Goal: Transaction & Acquisition: Purchase product/service

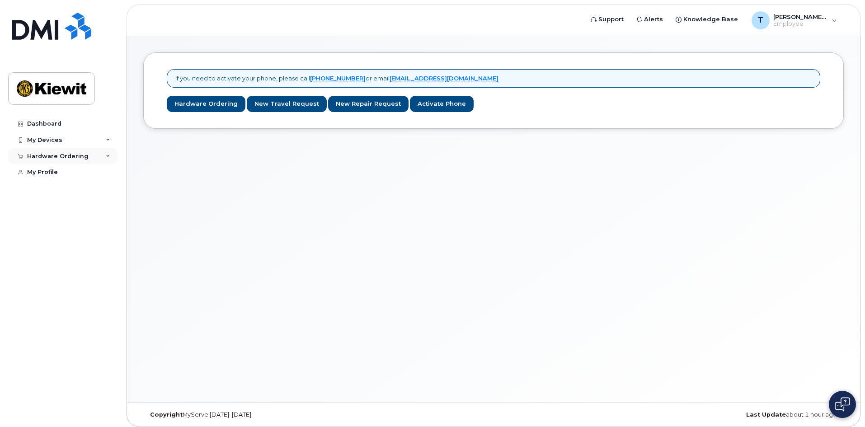
click at [95, 159] on div "Hardware Ordering" at bounding box center [62, 156] width 109 height 16
click at [80, 183] on link "New Order" at bounding box center [71, 189] width 94 height 17
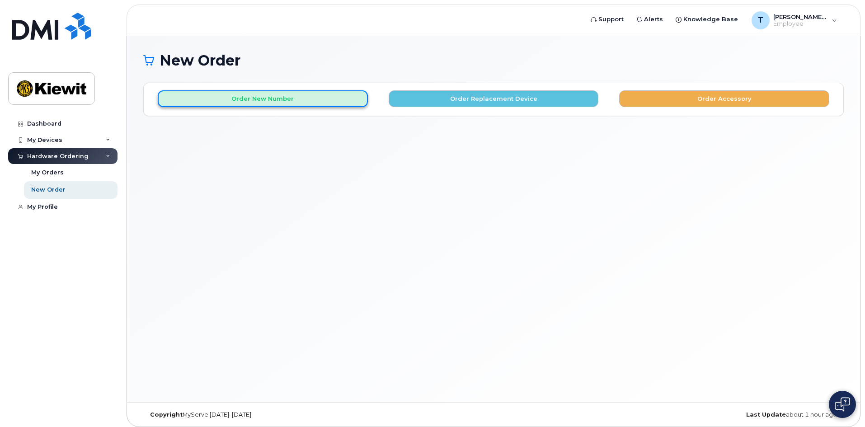
click at [249, 97] on button "Order New Number" at bounding box center [263, 98] width 210 height 17
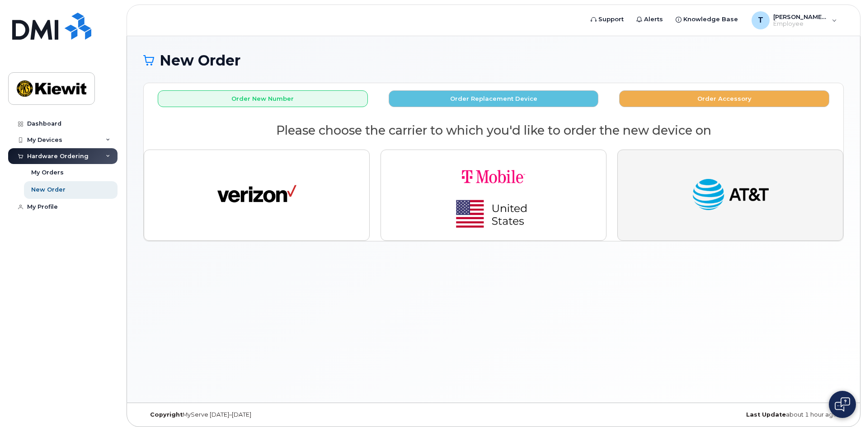
click at [715, 220] on button "button" at bounding box center [730, 195] width 226 height 91
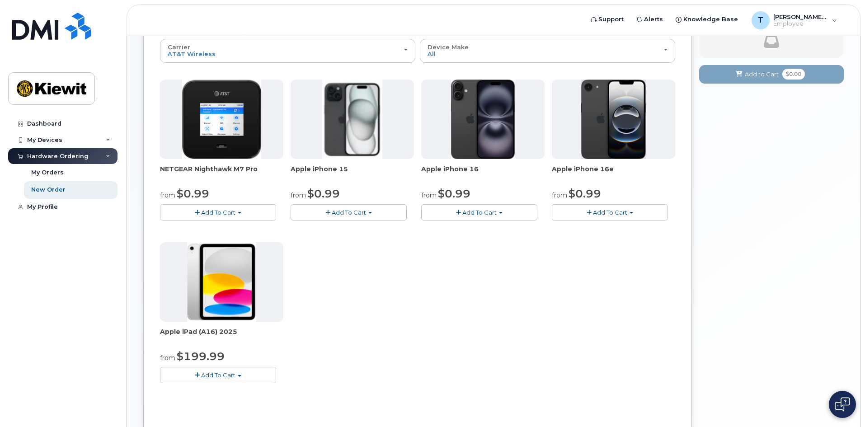
scroll to position [22, 0]
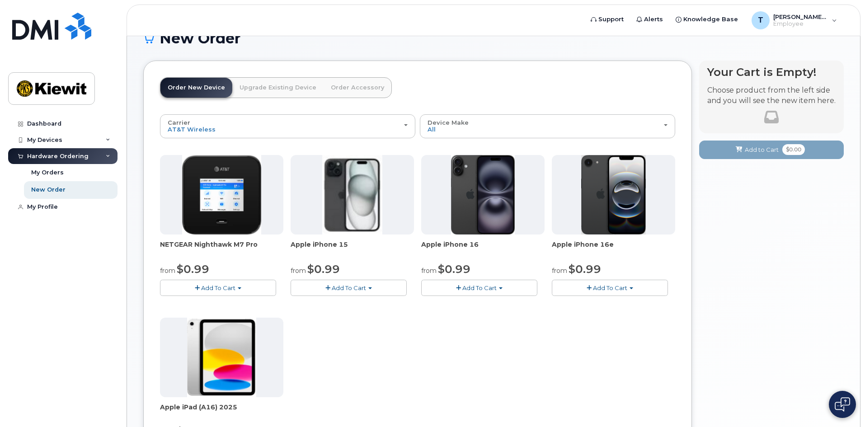
click at [354, 90] on link "Order Accessory" at bounding box center [358, 88] width 68 height 20
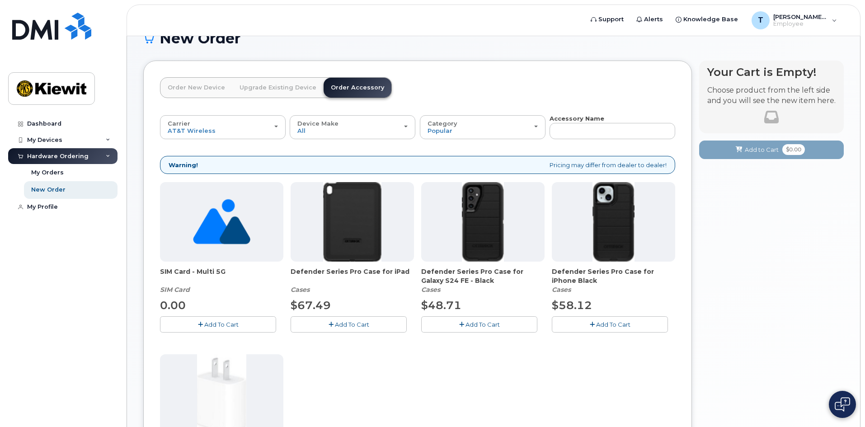
click at [232, 319] on button "Add To Cart" at bounding box center [218, 324] width 116 height 16
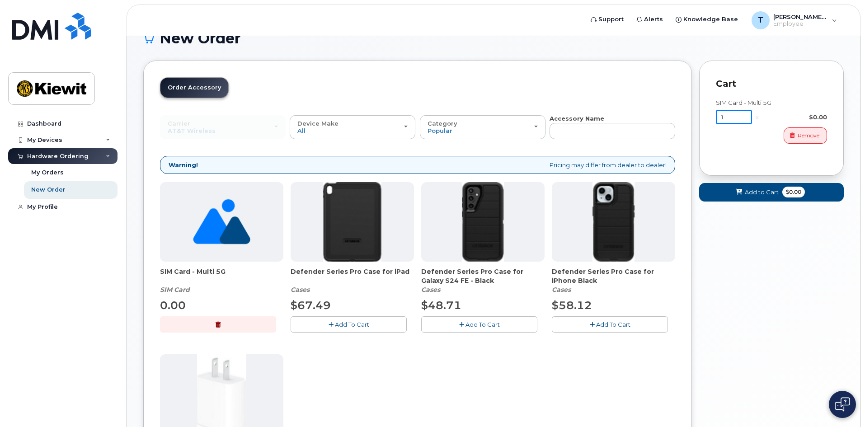
click at [734, 117] on input "1" at bounding box center [734, 117] width 36 height 14
type input "8"
click at [778, 188] on span "Add to Cart" at bounding box center [762, 192] width 34 height 9
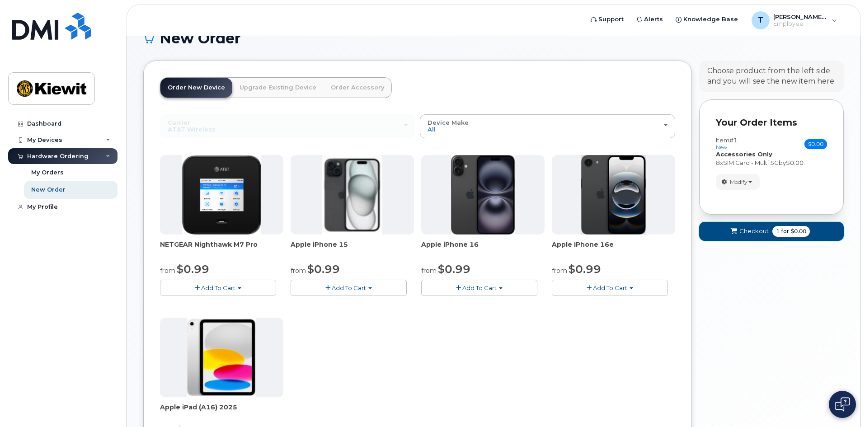
click at [749, 230] on span "Checkout" at bounding box center [753, 231] width 29 height 9
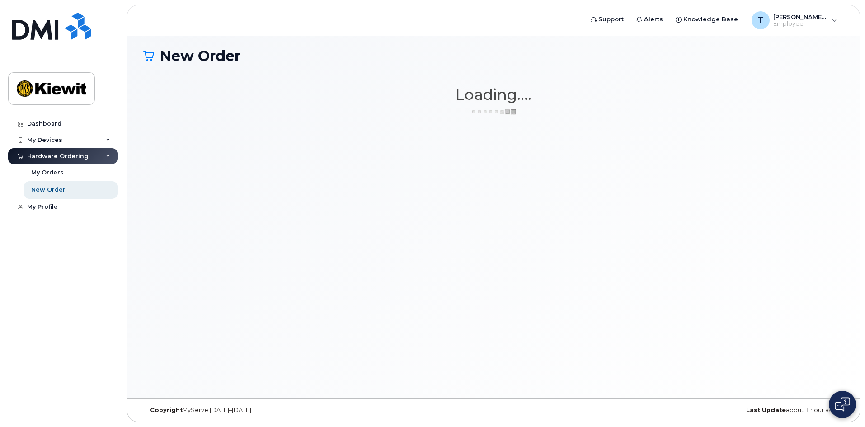
scroll to position [5, 0]
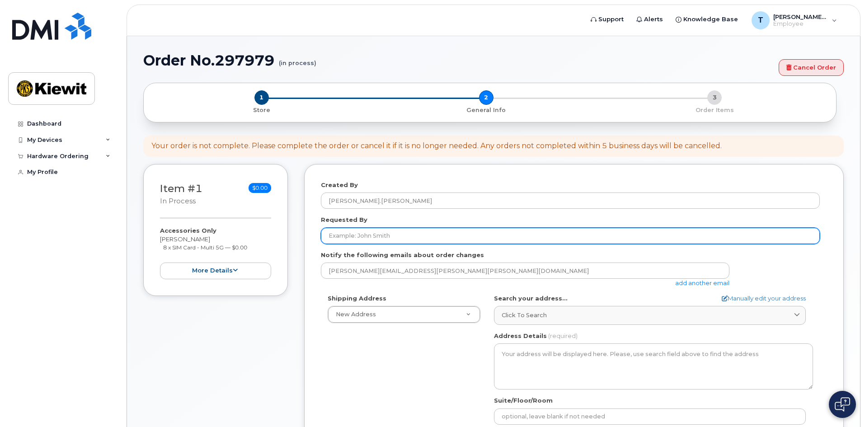
scroll to position [75, 0]
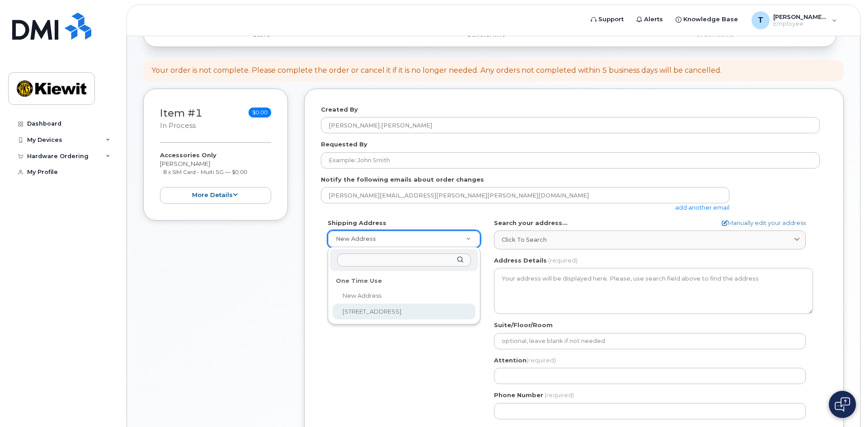
select select "[STREET_ADDRESS]"
type input "[PERSON_NAME][EMAIL_ADDRESS][PERSON_NAME][DOMAIN_NAME]"
type input "7754980132"
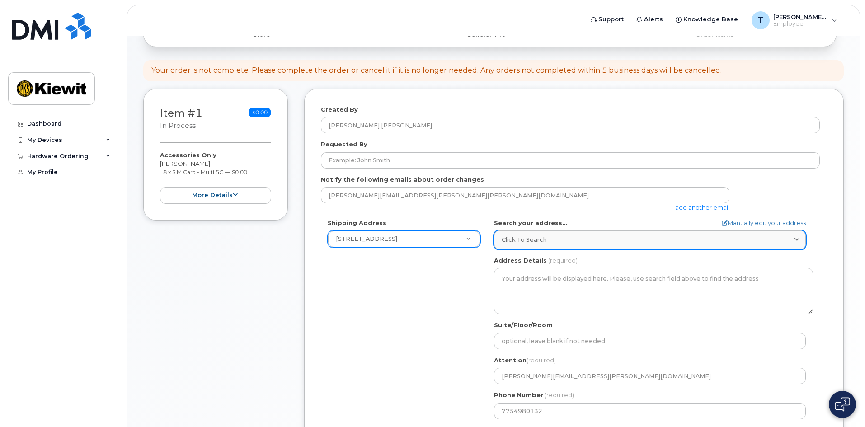
click at [587, 243] on div "Click to search" at bounding box center [650, 239] width 296 height 9
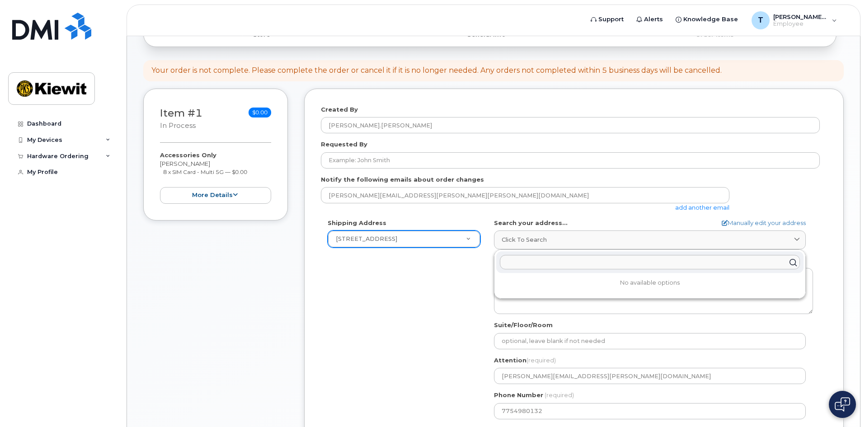
click at [405, 299] on div "Shipping Address 12550 Sagehen Creek Road New Address 12550 Sagehen Creek Road …" at bounding box center [570, 322] width 499 height 207
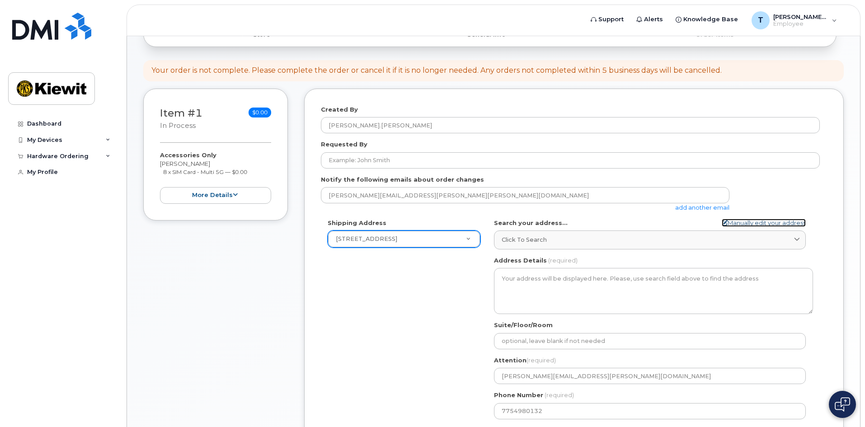
click at [732, 223] on link "Manually edit your address" at bounding box center [764, 223] width 84 height 9
select select
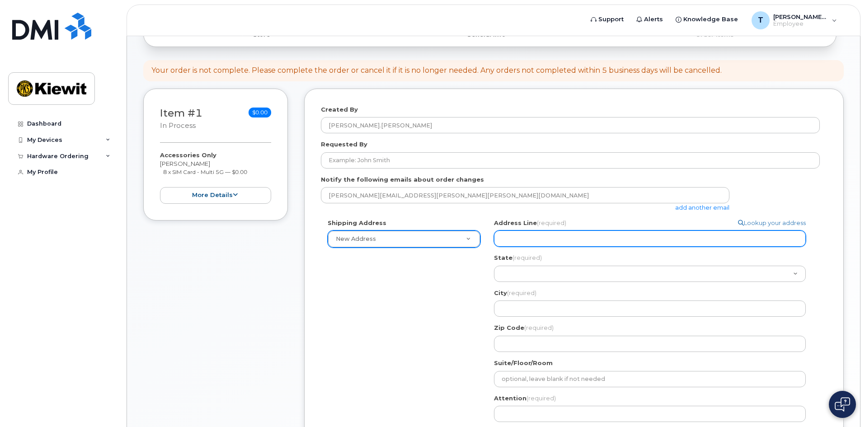
click at [515, 243] on input "Address Line (required)" at bounding box center [650, 238] width 312 height 16
type input "12550 Sagehen Creek Road"
select select
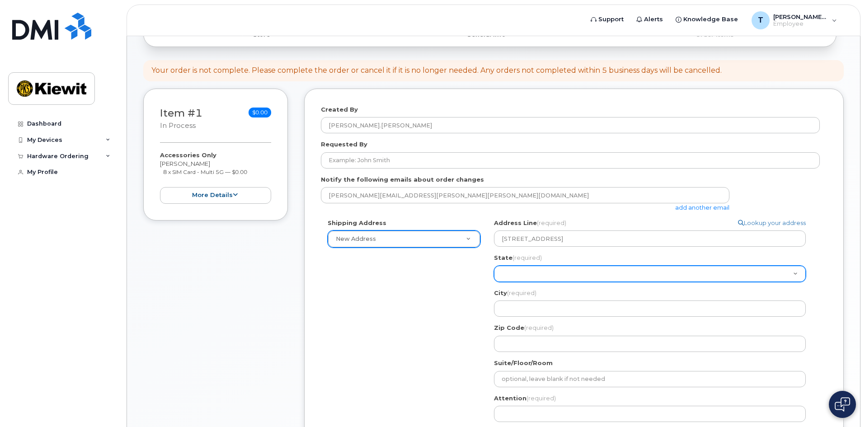
click at [546, 277] on select "Alabama Alaska American Samoa Arizona Arkansas California Colorado Connecticut …" at bounding box center [650, 274] width 312 height 16
select select "NV"
click at [494, 266] on select "Alabama Alaska American Samoa Arizona Arkansas California Colorado Connecticut …" at bounding box center [650, 274] width 312 height 16
select select
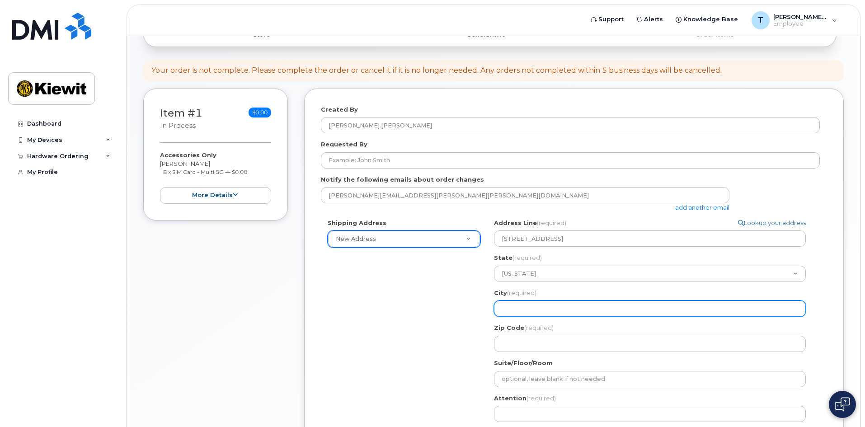
click at [572, 301] on input "City (required)" at bounding box center [650, 308] width 312 height 16
type input "Fernley"
select select
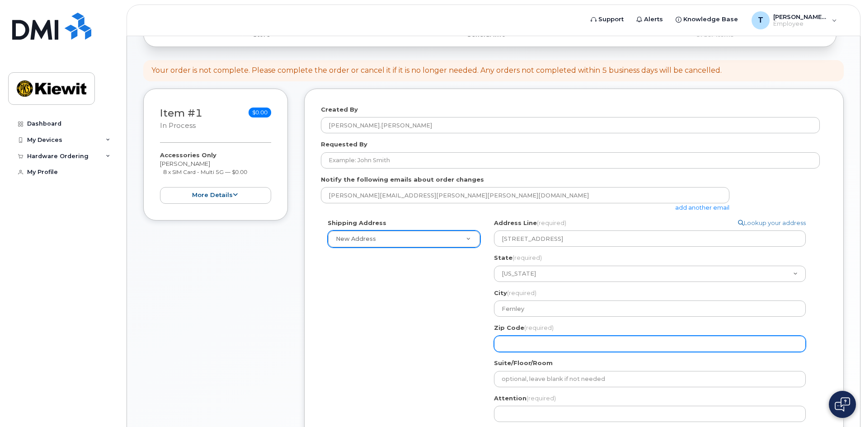
click at [537, 337] on input "Zip Code (required)" at bounding box center [650, 344] width 312 height 16
type input "89408"
select select
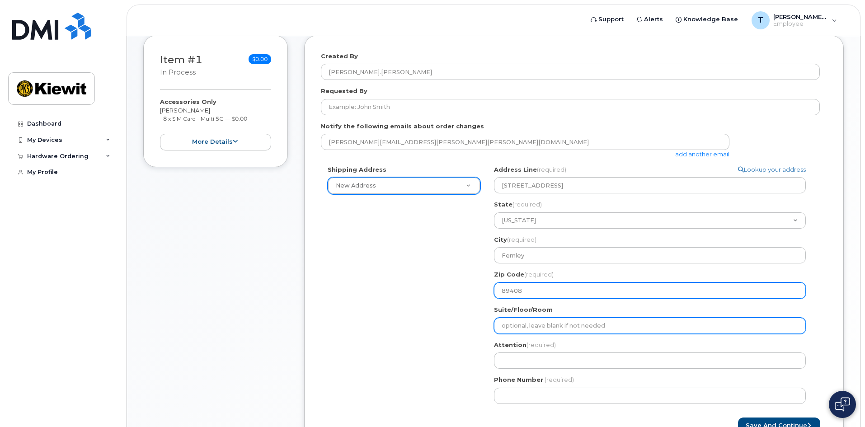
scroll to position [150, 0]
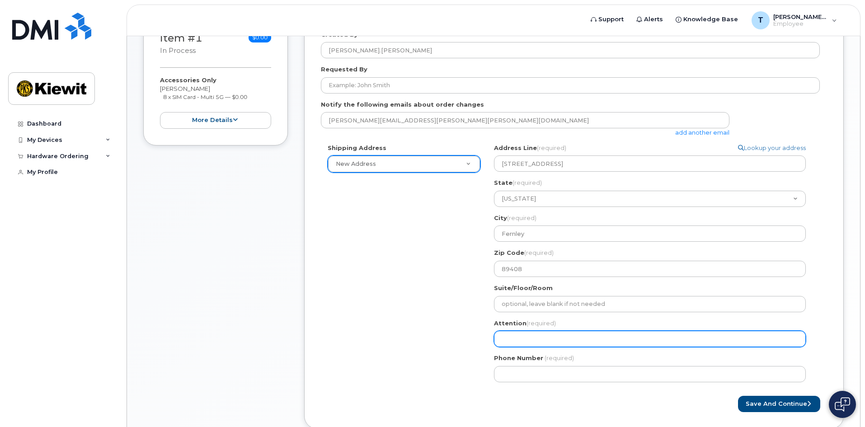
click at [539, 335] on input "Attention (required)" at bounding box center [650, 339] width 312 height 16
type input "Tyler.Huff@kiewit.com"
select select
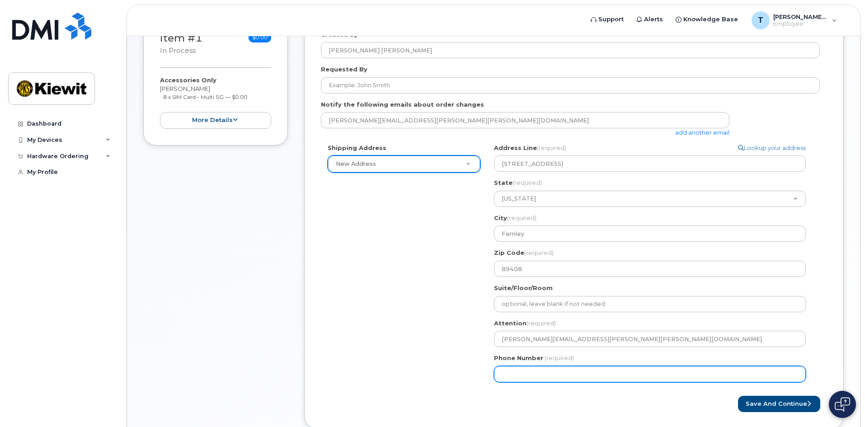
click at [553, 375] on input "Phone Number" at bounding box center [650, 374] width 312 height 16
type input "480973789"
select select
type input "4809737899"
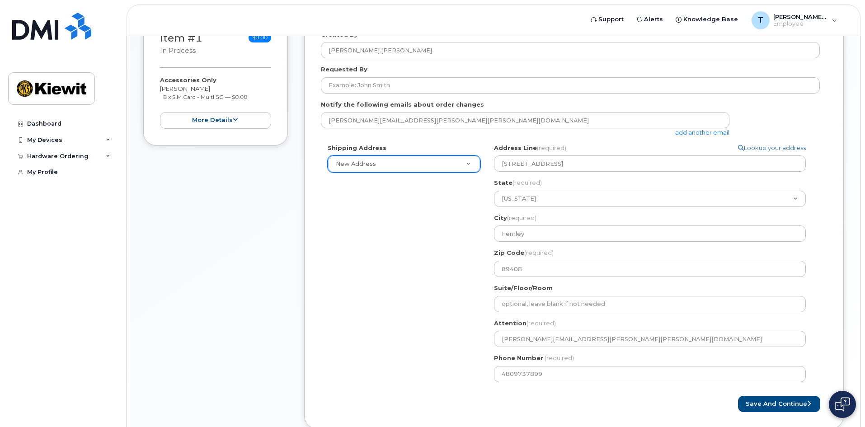
click at [417, 289] on div "Shipping Address New Address New Address 12550 Sagehen Creek Road NV Fernley Se…" at bounding box center [570, 266] width 499 height 245
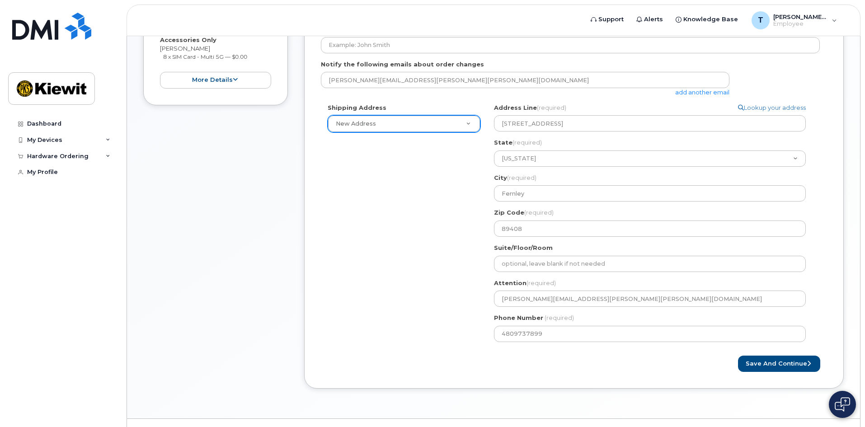
scroll to position [211, 0]
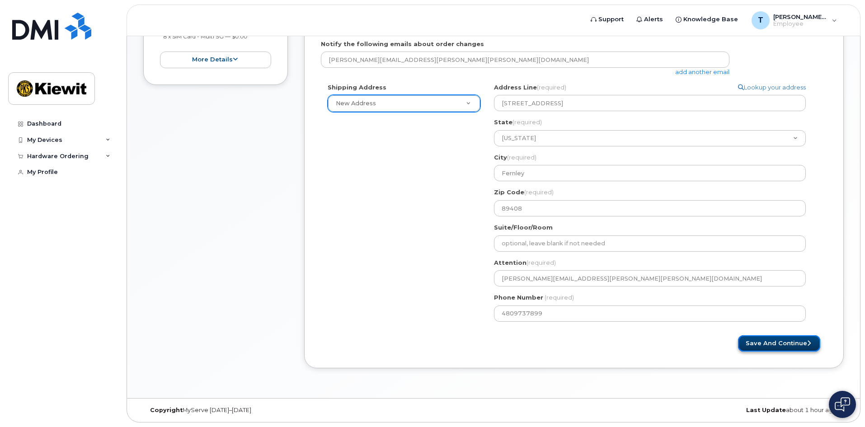
click at [757, 344] on button "Save and Continue" at bounding box center [779, 343] width 82 height 17
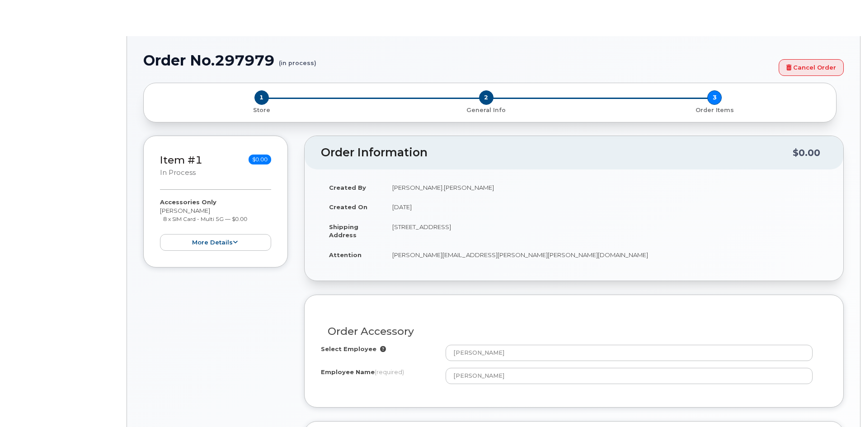
radio input "true"
type input "2980537"
select select
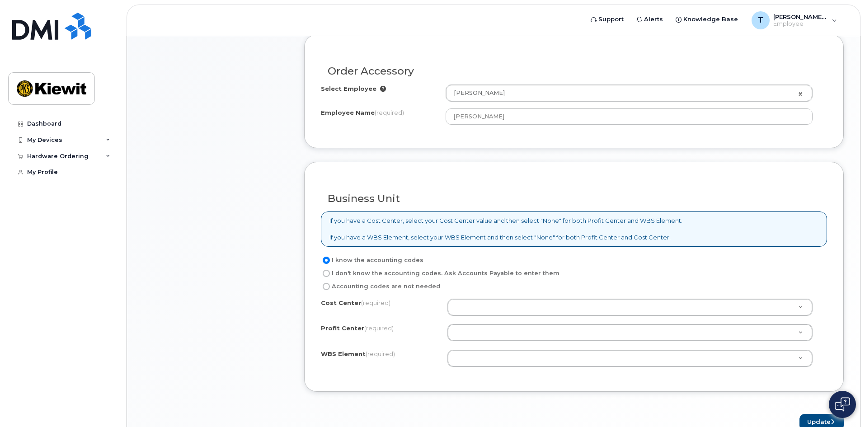
scroll to position [301, 0]
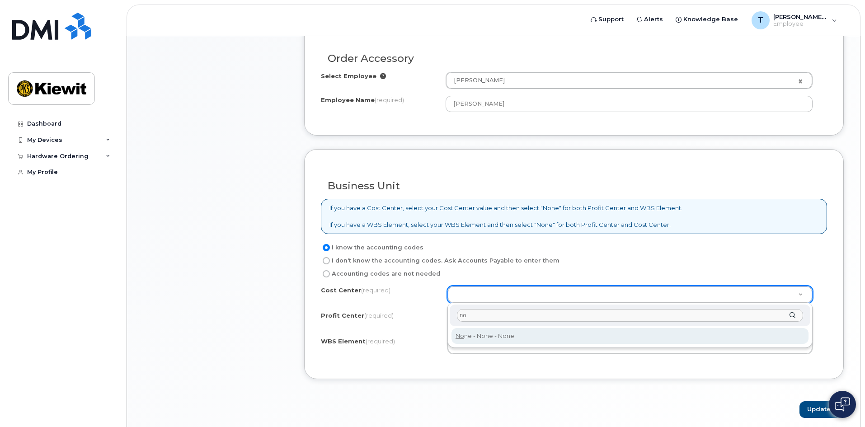
type input "no"
type input "None"
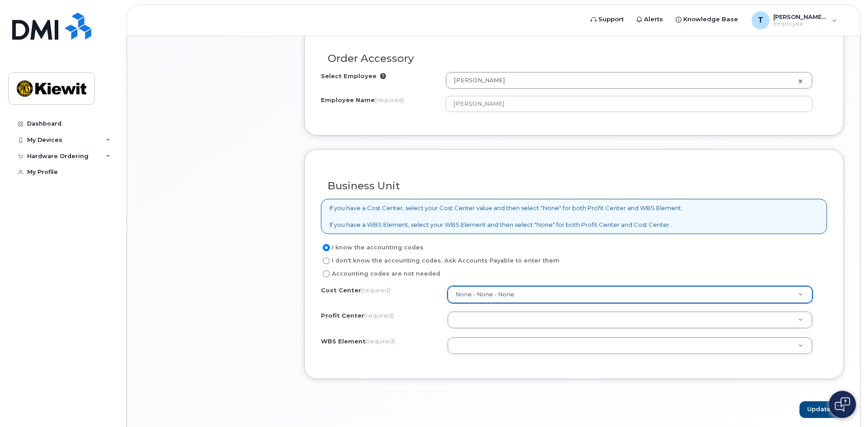
click at [484, 309] on div "Cost Center (required) None - None - None None Profit Center (required) None - …" at bounding box center [574, 324] width 506 height 77
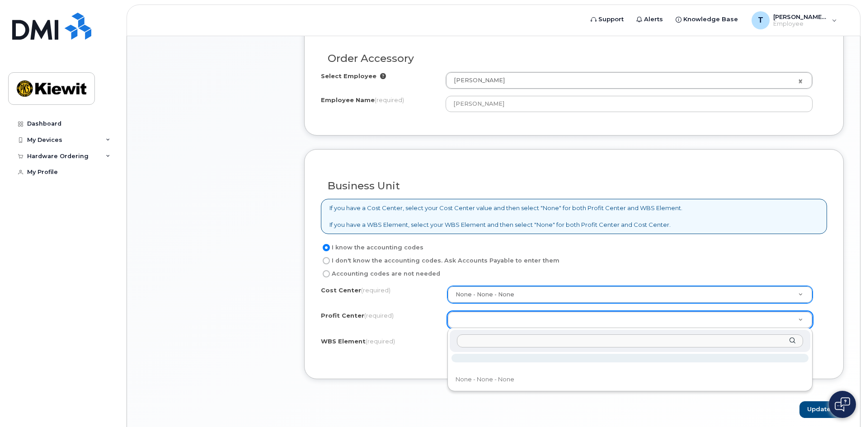
type input "m"
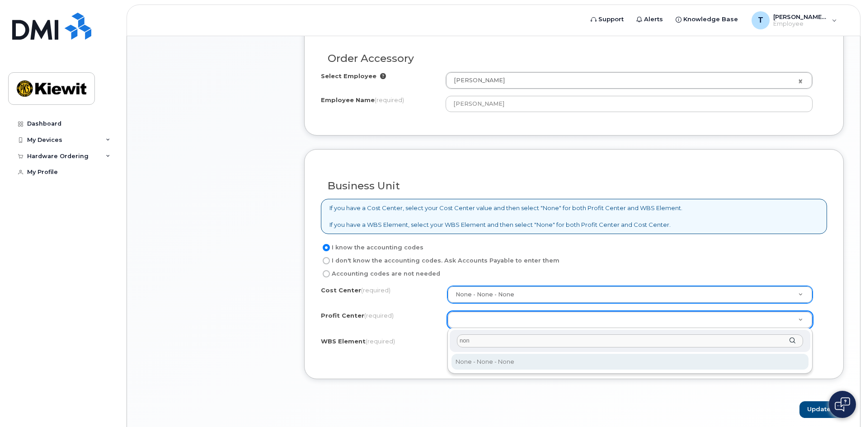
type input "non"
select select "None"
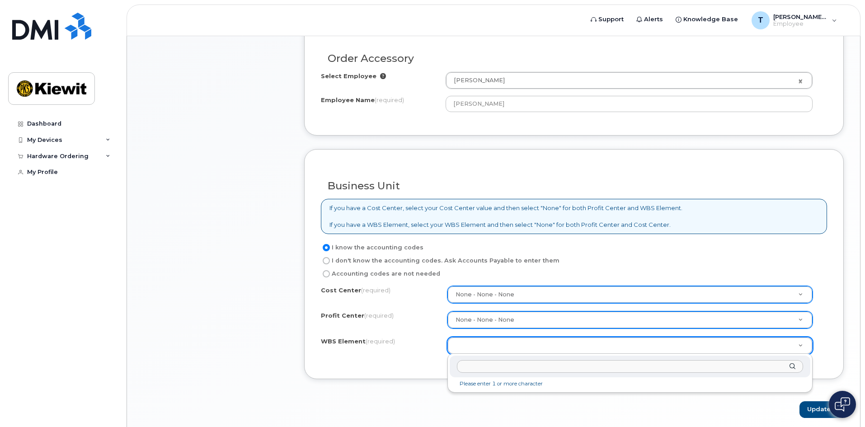
paste input "106008.1514"
type input "106008.1514"
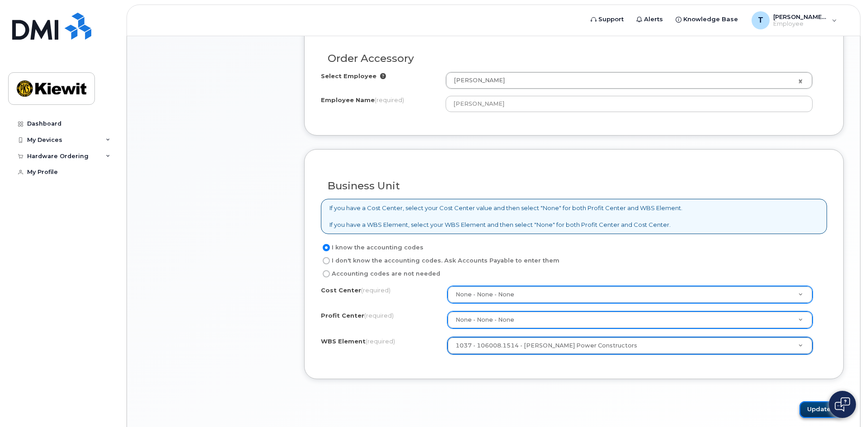
click at [814, 410] on button "Update" at bounding box center [821, 409] width 44 height 17
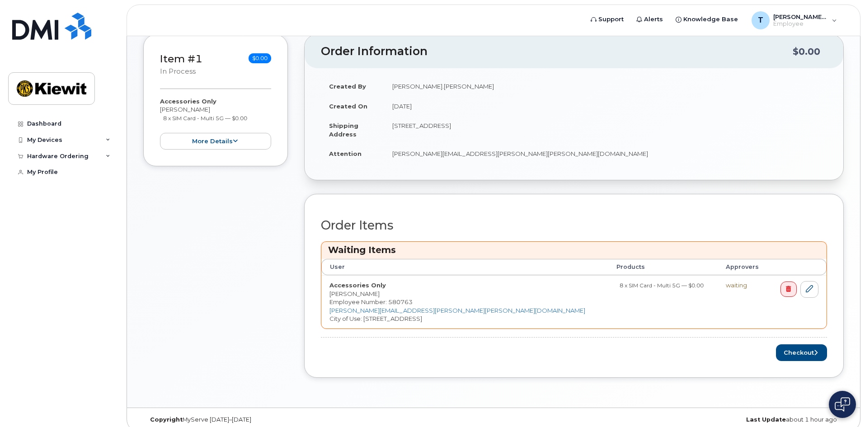
scroll to position [178, 0]
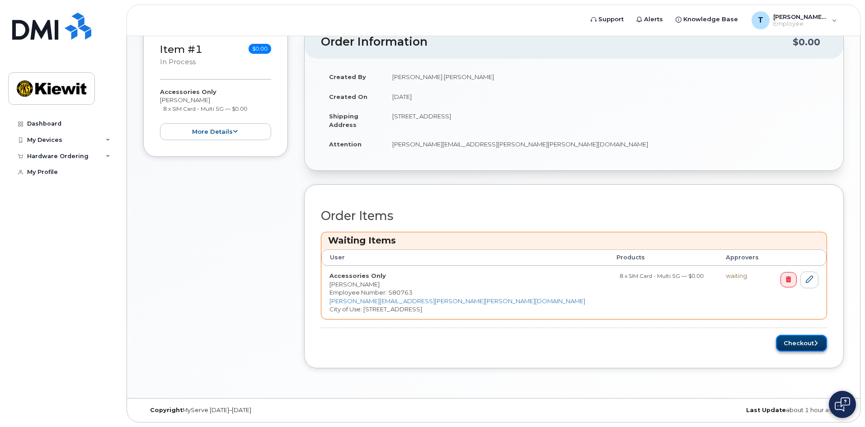
click at [796, 346] on button "Checkout" at bounding box center [801, 343] width 51 height 17
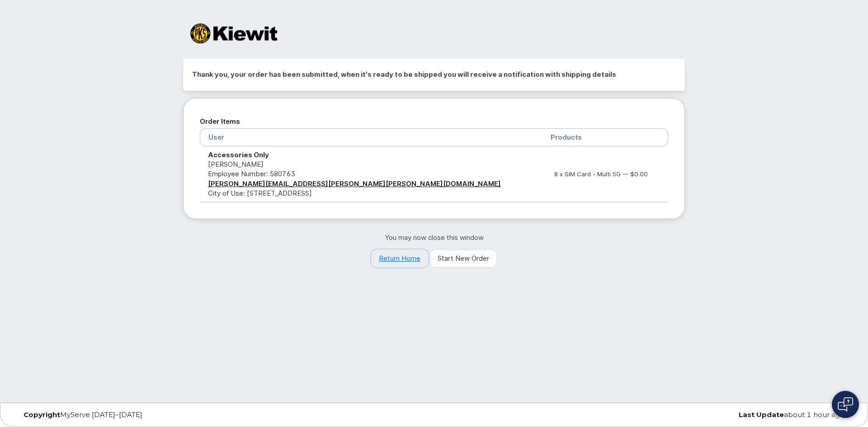
click at [408, 260] on link "Return Home" at bounding box center [399, 258] width 57 height 18
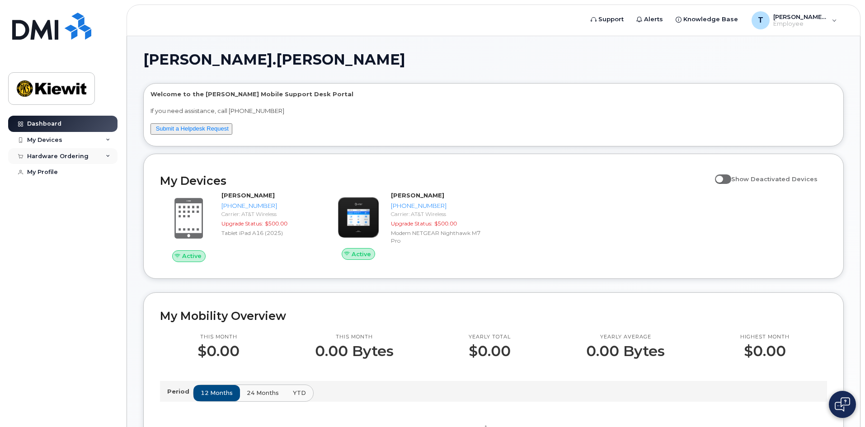
click at [78, 157] on div "Hardware Ordering" at bounding box center [57, 156] width 61 height 7
click at [66, 174] on link "My Orders" at bounding box center [71, 172] width 94 height 17
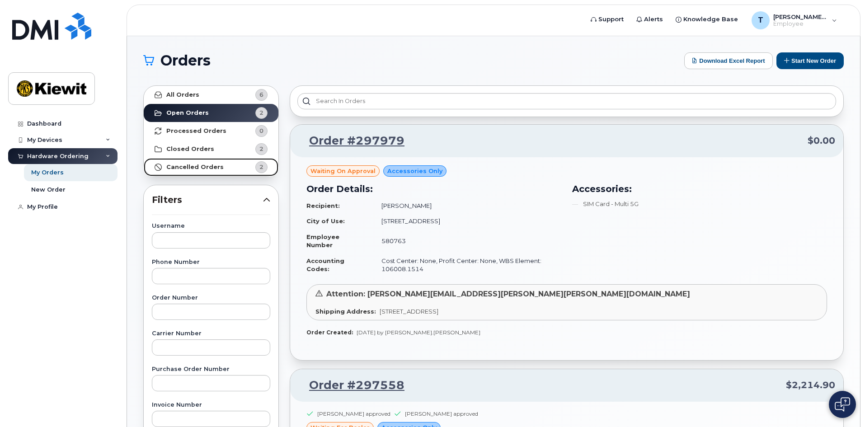
click at [208, 164] on strong "Cancelled Orders" at bounding box center [194, 167] width 57 height 7
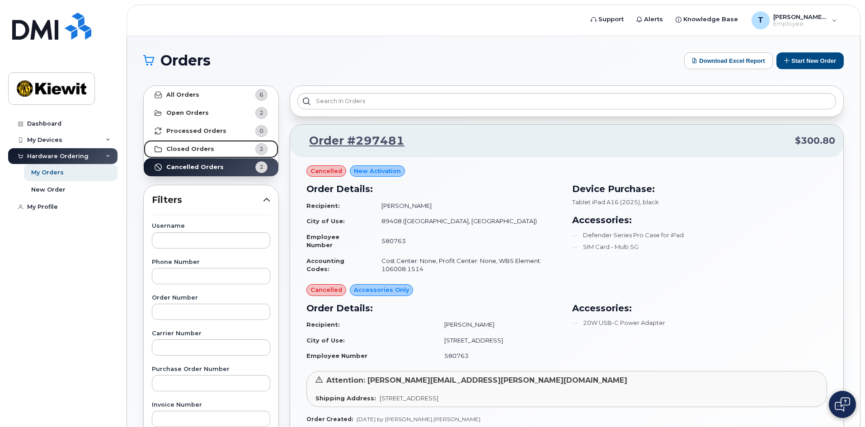
click at [215, 145] on link "Closed Orders 2" at bounding box center [211, 149] width 135 height 18
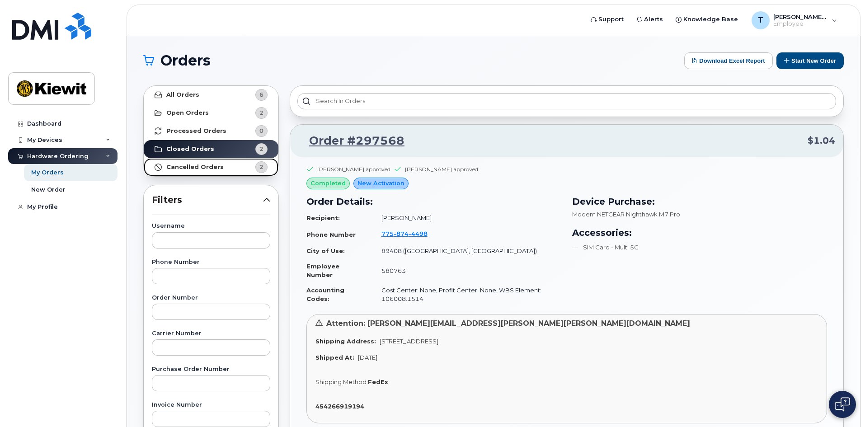
click at [211, 169] on strong "Cancelled Orders" at bounding box center [194, 167] width 57 height 7
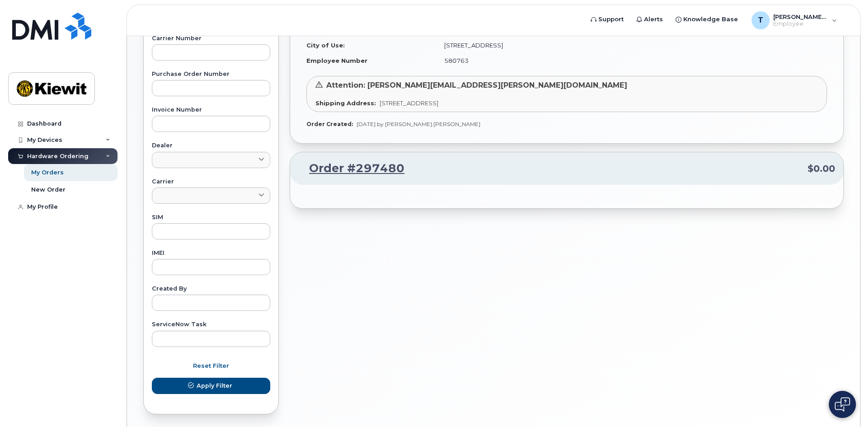
scroll to position [301, 0]
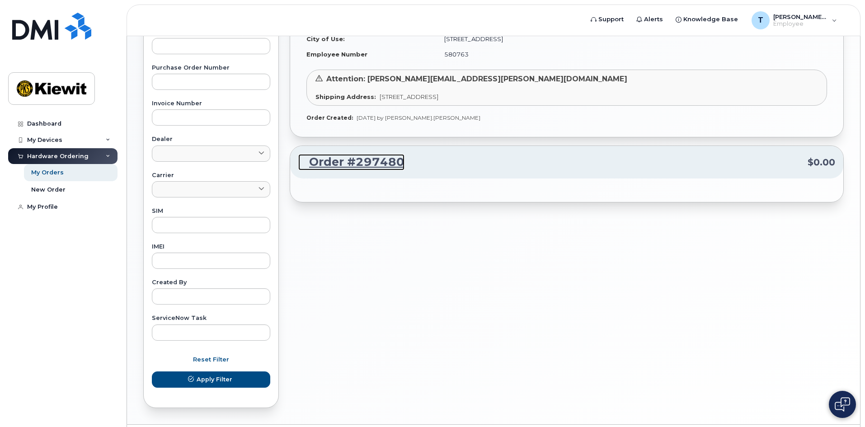
click at [375, 162] on link "Order #297480" at bounding box center [351, 162] width 106 height 16
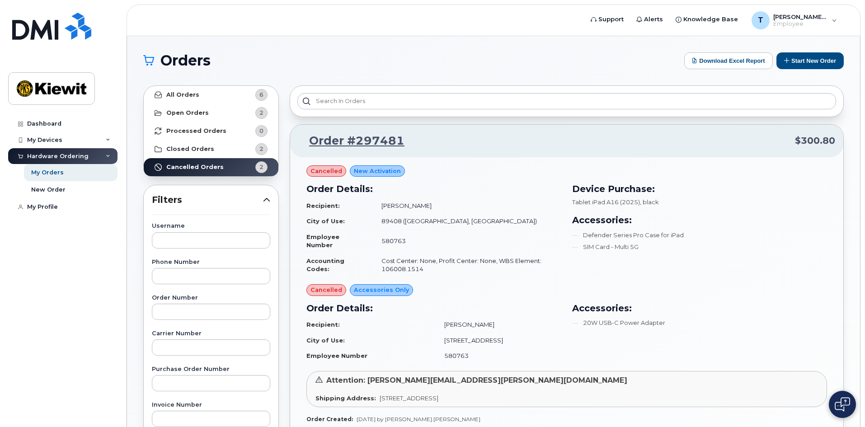
scroll to position [75, 0]
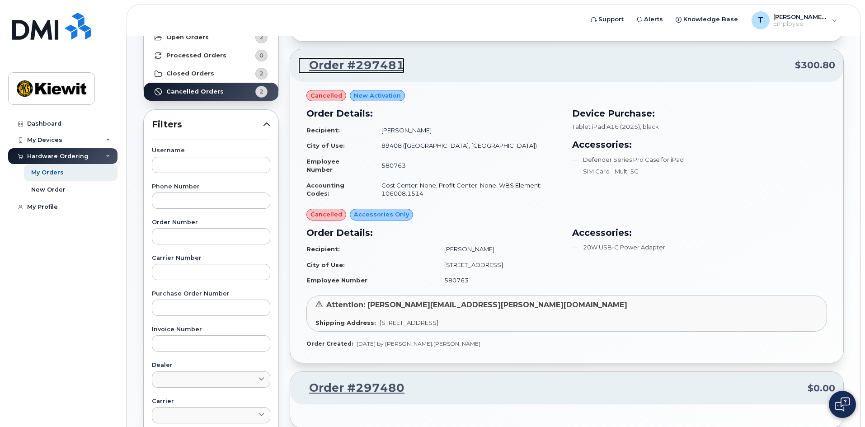
click at [355, 68] on link "Order #297481" at bounding box center [351, 65] width 106 height 16
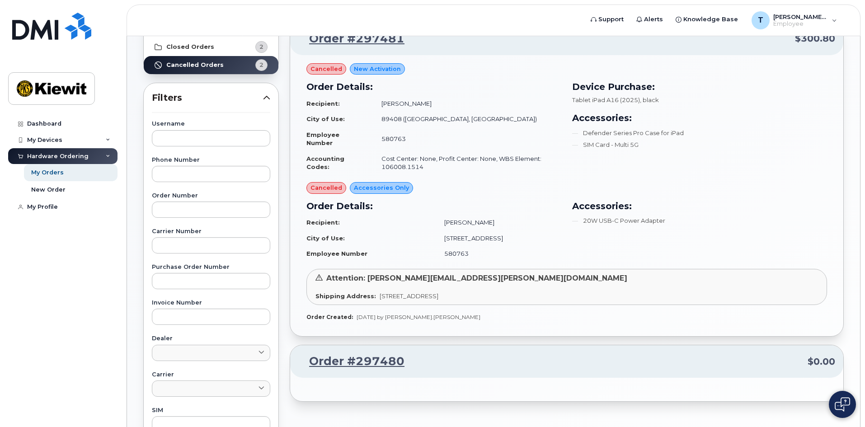
scroll to position [0, 0]
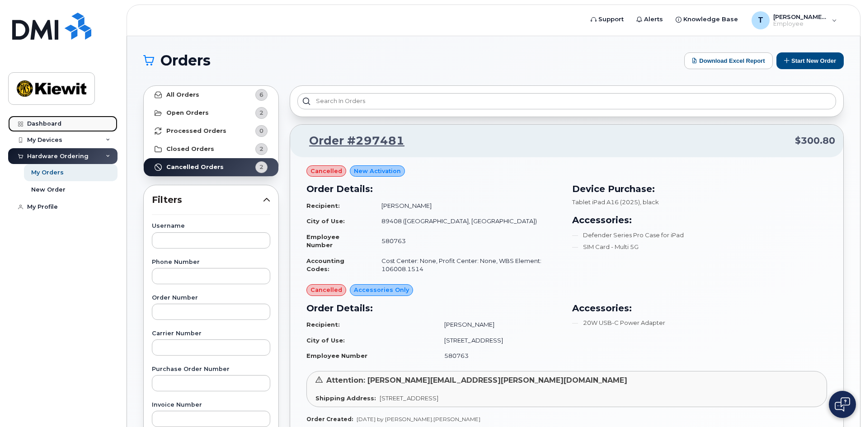
click at [56, 120] on div "Dashboard" at bounding box center [44, 123] width 34 height 7
